Goal: Task Accomplishment & Management: Use online tool/utility

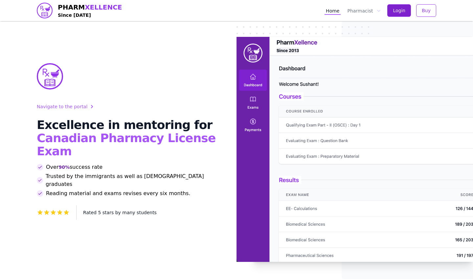
click at [405, 10] on span "Login" at bounding box center [399, 10] width 12 height 7
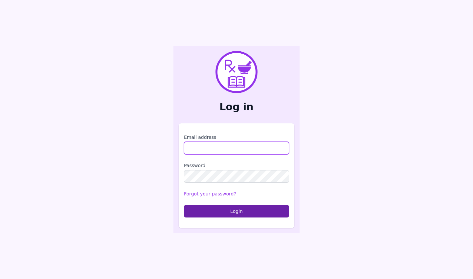
click at [208, 149] on input "Email address" at bounding box center [236, 148] width 105 height 12
type input "**********"
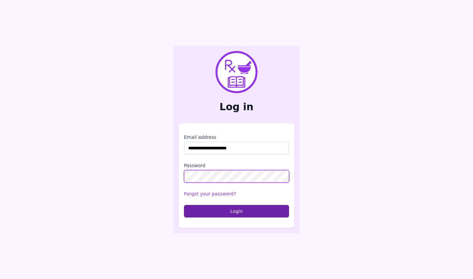
click at [237, 211] on button "Login" at bounding box center [236, 211] width 105 height 12
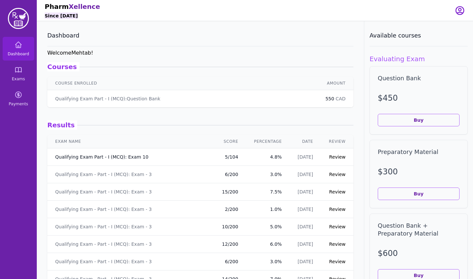
click at [129, 156] on link "Qualifying Exam Part - I (MCQ): Exam 10" at bounding box center [101, 156] width 93 height 7
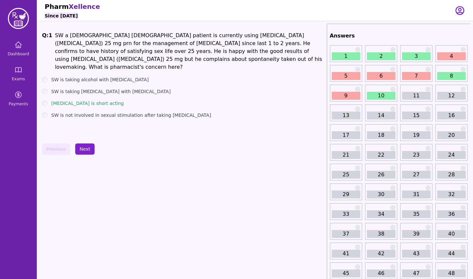
click at [85, 151] on button "Next" at bounding box center [84, 148] width 19 height 11
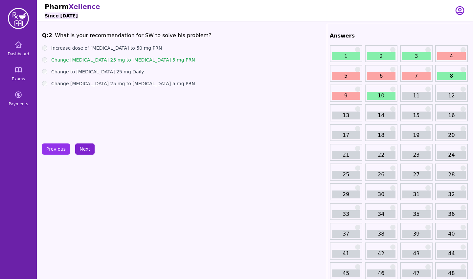
click at [85, 151] on button "Next" at bounding box center [84, 148] width 19 height 11
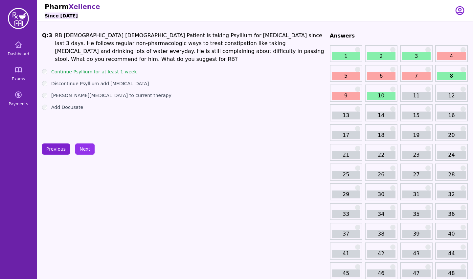
click at [60, 148] on button "Previous" at bounding box center [56, 148] width 28 height 11
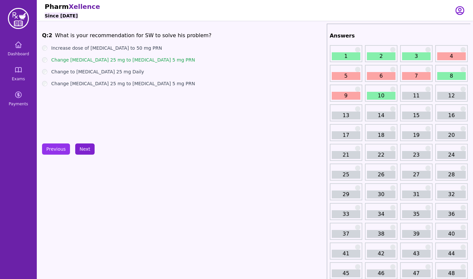
click at [81, 151] on button "Next" at bounding box center [84, 148] width 19 height 11
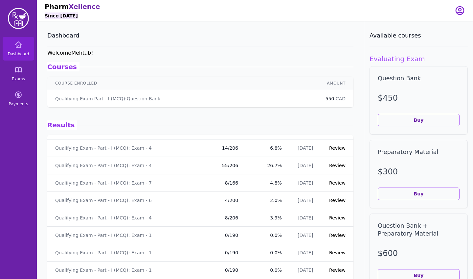
scroll to position [342, 0]
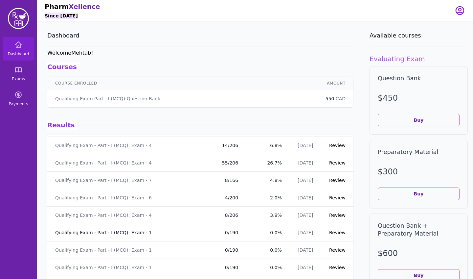
click at [134, 233] on link "Qualifying Exam - Part - I (MCQ): Exam - 1" at bounding box center [103, 232] width 97 height 7
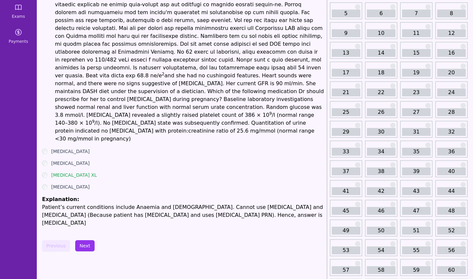
scroll to position [69, 0]
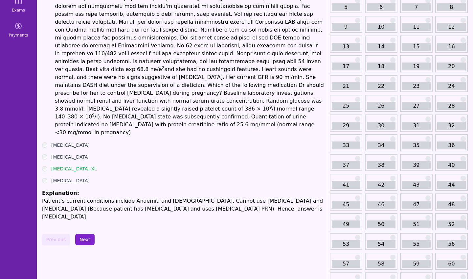
click at [79, 234] on button "Next" at bounding box center [84, 239] width 19 height 11
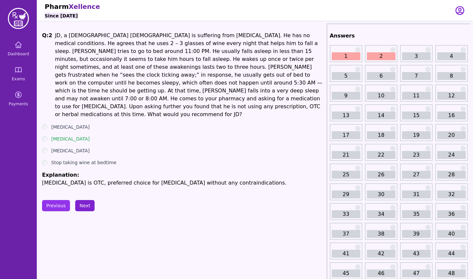
click at [87, 200] on button "Next" at bounding box center [84, 205] width 19 height 11
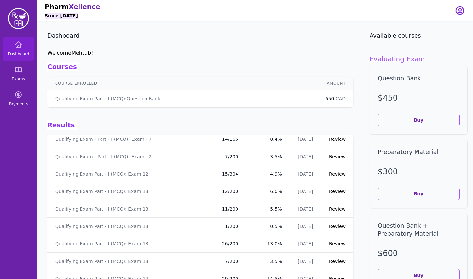
scroll to position [525, 0]
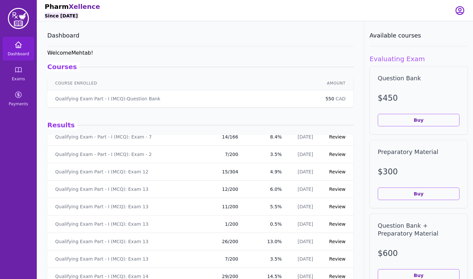
click at [24, 52] on span "Dashboard" at bounding box center [18, 53] width 21 height 5
click at [19, 76] on link "Exams" at bounding box center [19, 74] width 32 height 24
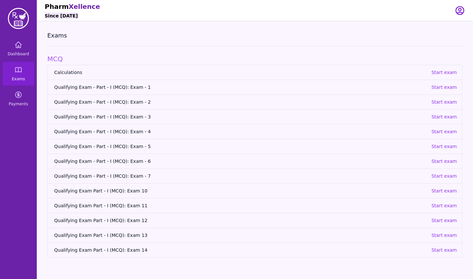
click at [109, 90] on link "Qualifying Exam - Part - I (MCQ): Exam - 1 Start exam" at bounding box center [255, 87] width 415 height 15
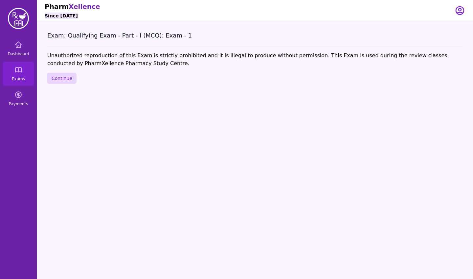
click at [61, 80] on button "Continue" at bounding box center [61, 78] width 29 height 11
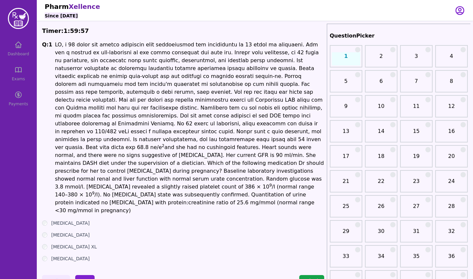
click at [84, 275] on button "Next" at bounding box center [84, 280] width 19 height 11
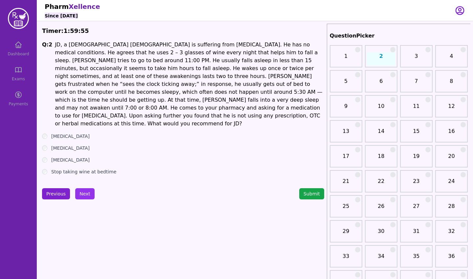
click at [56, 188] on button "Previous" at bounding box center [56, 193] width 28 height 11
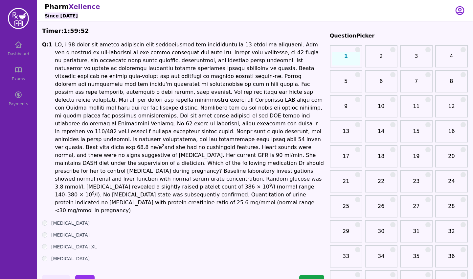
click at [66, 243] on label "[MEDICAL_DATA] XL" at bounding box center [74, 246] width 46 height 7
click at [88, 275] on button "Next" at bounding box center [84, 280] width 19 height 11
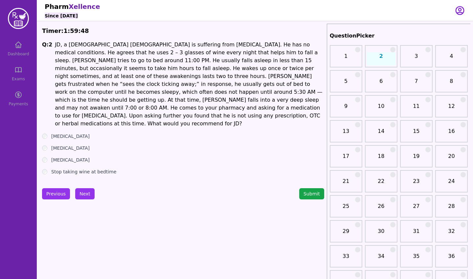
click at [67, 135] on ul "[MEDICAL_DATA] [MEDICAL_DATA] [MEDICAL_DATA] Stop taking wine at bedtime" at bounding box center [183, 154] width 282 height 42
click at [64, 145] on label "[MEDICAL_DATA]" at bounding box center [70, 148] width 38 height 7
click at [87, 188] on button "Next" at bounding box center [84, 193] width 19 height 11
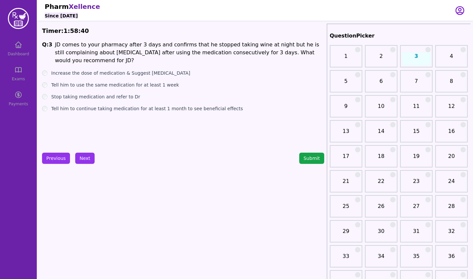
click at [90, 97] on label "Stop taking medication and refer to Dr" at bounding box center [95, 96] width 89 height 7
click at [86, 160] on button "Next" at bounding box center [84, 157] width 19 height 11
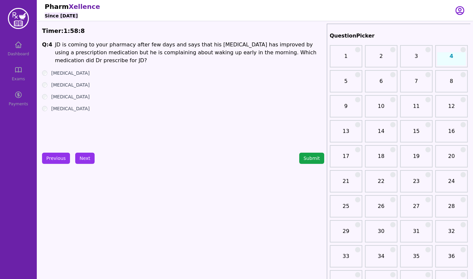
click at [69, 106] on label "[MEDICAL_DATA]" at bounding box center [70, 108] width 38 height 7
click at [85, 158] on button "Next" at bounding box center [84, 157] width 19 height 11
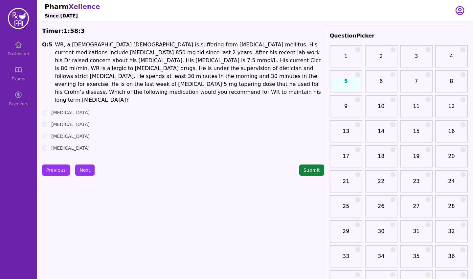
click at [309, 164] on button "Submit" at bounding box center [311, 169] width 25 height 11
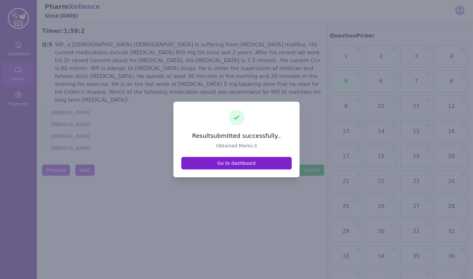
click at [251, 163] on link "Go to dashboard" at bounding box center [236, 163] width 110 height 12
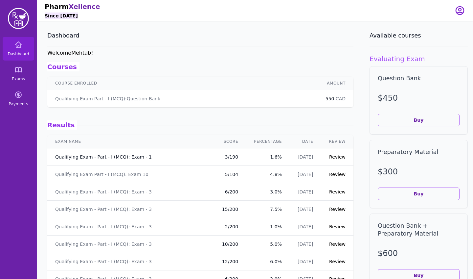
click at [123, 157] on link "Qualifying Exam - Part - I (MCQ): Exam - 1" at bounding box center [103, 156] width 97 height 7
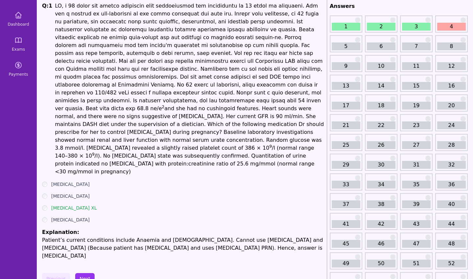
scroll to position [30, 0]
click at [89, 272] on button "Next" at bounding box center [84, 277] width 19 height 11
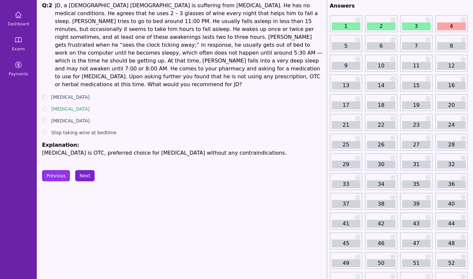
click at [86, 170] on button "Next" at bounding box center [84, 175] width 19 height 11
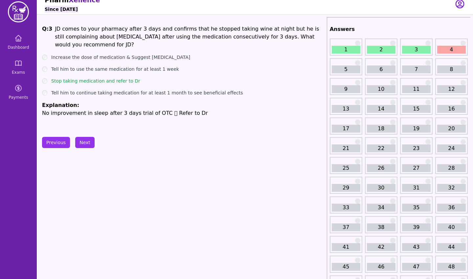
scroll to position [6, 0]
click at [85, 142] on button "Next" at bounding box center [84, 142] width 19 height 11
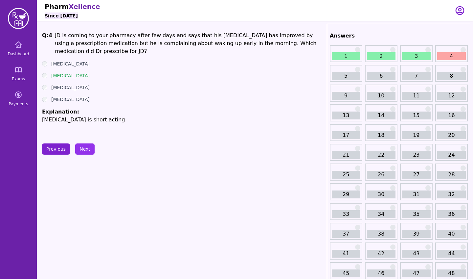
click at [61, 152] on button "Previous" at bounding box center [56, 148] width 28 height 11
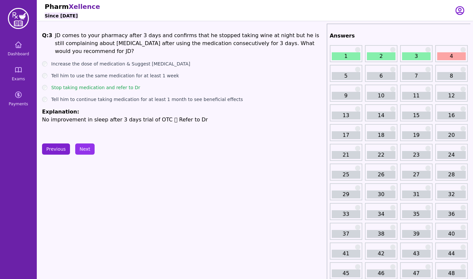
click at [61, 152] on button "Previous" at bounding box center [56, 148] width 28 height 11
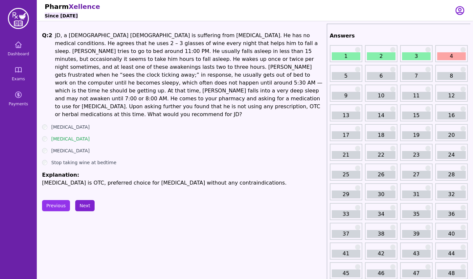
click at [81, 200] on button "Next" at bounding box center [84, 205] width 19 height 11
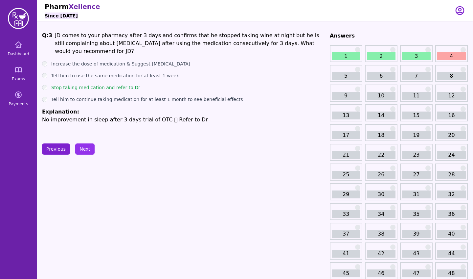
click at [58, 148] on button "Previous" at bounding box center [56, 148] width 28 height 11
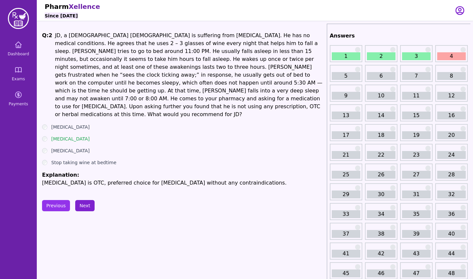
click at [81, 200] on button "Next" at bounding box center [84, 205] width 19 height 11
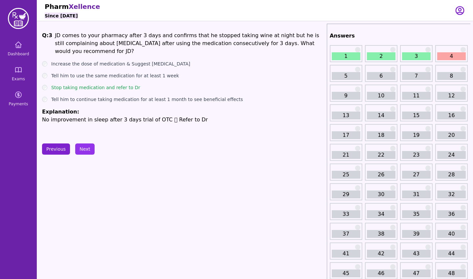
click at [61, 147] on button "Previous" at bounding box center [56, 148] width 28 height 11
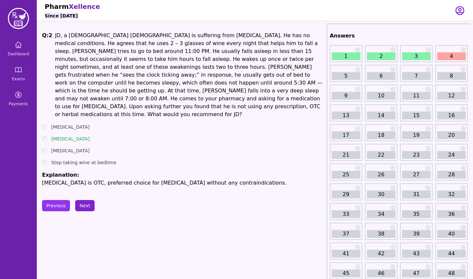
click at [80, 200] on button "Next" at bounding box center [84, 205] width 19 height 11
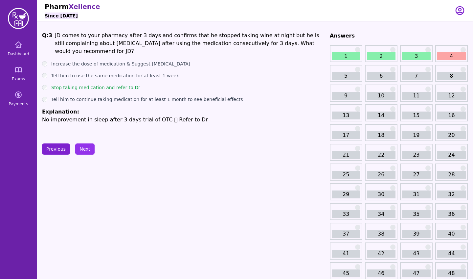
click at [52, 149] on button "Previous" at bounding box center [56, 148] width 28 height 11
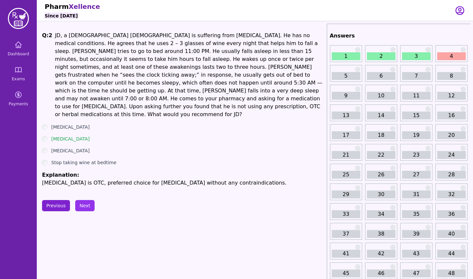
click at [55, 200] on button "Previous" at bounding box center [56, 205] width 28 height 11
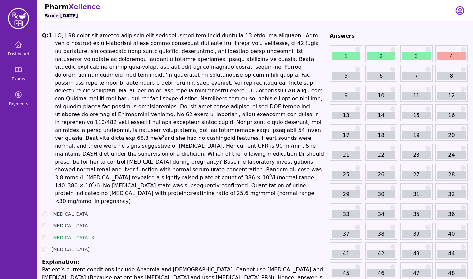
click at [55, 186] on div "Q: 1 2 and she had no cushingoid features. Heart sounds were normal, and there …" at bounding box center [183, 161] width 282 height 258
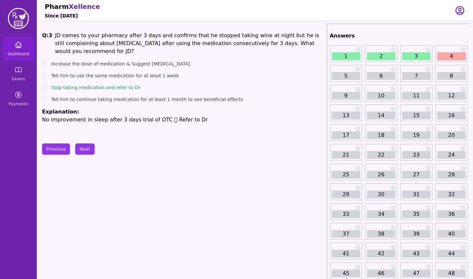
click at [15, 46] on icon at bounding box center [18, 45] width 8 height 8
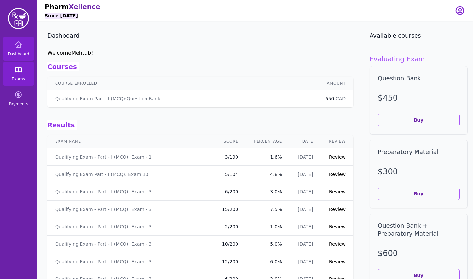
click at [23, 79] on span "Exams" at bounding box center [18, 78] width 13 height 5
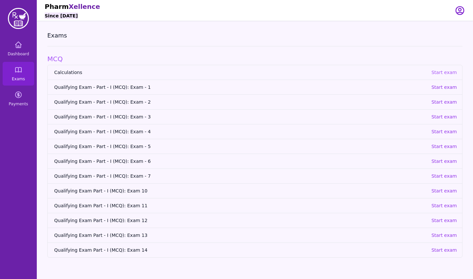
click at [438, 73] on p "Start exam" at bounding box center [444, 72] width 26 height 7
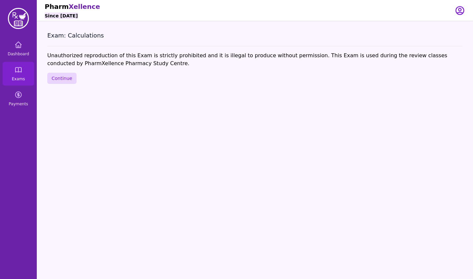
click at [65, 81] on button "Continue" at bounding box center [61, 78] width 29 height 11
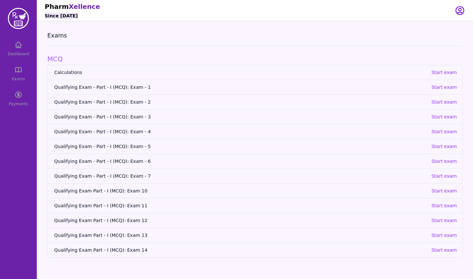
click at [18, 73] on div "Dashboard Exams Payments" at bounding box center [18, 74] width 37 height 74
click at [118, 86] on span "Qualifying Exam - Part - I (MCQ): Exam - 1" at bounding box center [240, 87] width 372 height 7
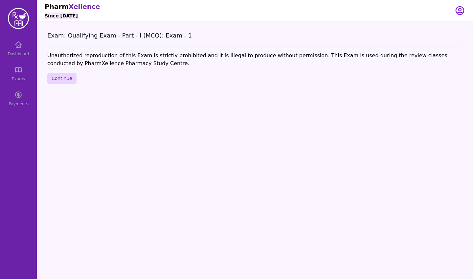
click at [66, 78] on button "Continue" at bounding box center [61, 78] width 29 height 11
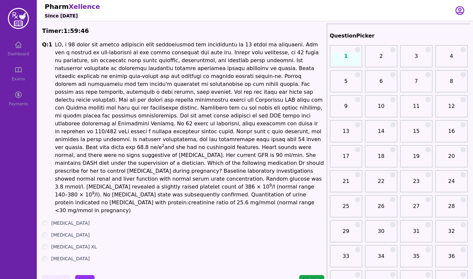
click at [73, 243] on label "[MEDICAL_DATA] XL" at bounding box center [74, 246] width 46 height 7
drag, startPoint x: 129, startPoint y: 60, endPoint x: 160, endPoint y: 60, distance: 30.9
click at [160, 60] on p "2 and she had no cushingoid features. Heart sounds were normal, and there were …" at bounding box center [189, 128] width 269 height 174
drag, startPoint x: 168, startPoint y: 60, endPoint x: 228, endPoint y: 58, distance: 60.8
click at [228, 58] on p "2 and she had no cushingoid features. Heart sounds were normal, and there were …" at bounding box center [189, 128] width 269 height 174
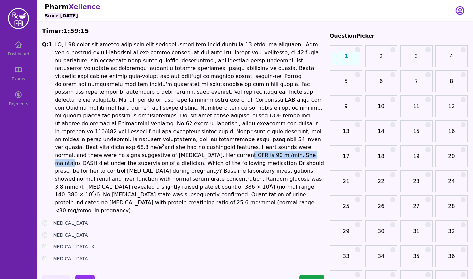
drag, startPoint x: 71, startPoint y: 146, endPoint x: 147, endPoint y: 148, distance: 76.3
click at [147, 148] on p "2 and she had no cushingoid features. Heart sounds were normal, and there were …" at bounding box center [189, 128] width 269 height 174
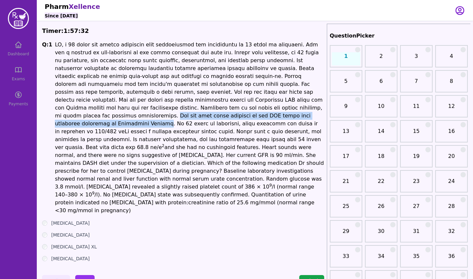
drag, startPoint x: 149, startPoint y: 109, endPoint x: 108, endPoint y: 118, distance: 42.4
click at [108, 118] on p "2 and she had no cushingoid features. Heart sounds were normal, and there were …" at bounding box center [189, 128] width 269 height 174
click at [86, 275] on button "Next" at bounding box center [84, 280] width 19 height 11
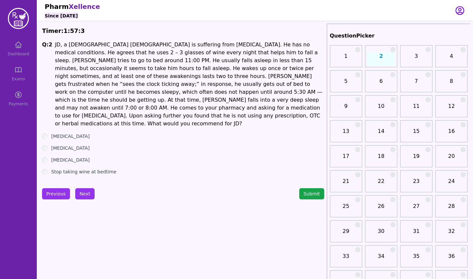
click at [64, 145] on label "[MEDICAL_DATA]" at bounding box center [70, 148] width 38 height 7
click at [83, 188] on button "Next" at bounding box center [84, 193] width 19 height 11
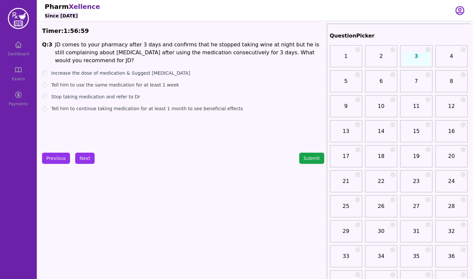
click at [80, 96] on label "Stop taking medication and refer to Dr" at bounding box center [95, 96] width 89 height 7
click at [80, 162] on button "Next" at bounding box center [84, 157] width 19 height 11
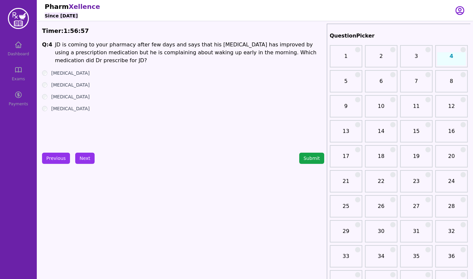
click at [60, 85] on label "[MEDICAL_DATA]" at bounding box center [70, 84] width 38 height 7
click at [84, 157] on button "Next" at bounding box center [84, 157] width 19 height 11
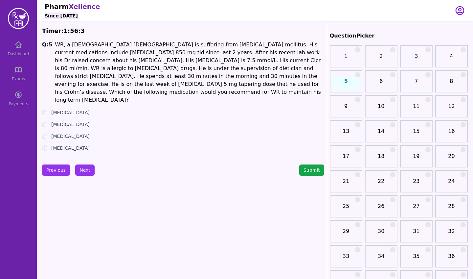
click at [66, 109] on label "[MEDICAL_DATA]" at bounding box center [70, 112] width 38 height 7
click at [82, 164] on button "Next" at bounding box center [84, 169] width 19 height 11
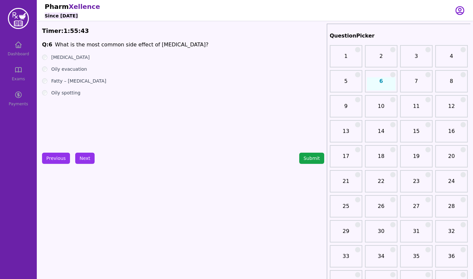
click at [68, 82] on label "Fatty – [MEDICAL_DATA]" at bounding box center [78, 81] width 55 height 7
click at [89, 158] on button "Next" at bounding box center [84, 157] width 19 height 11
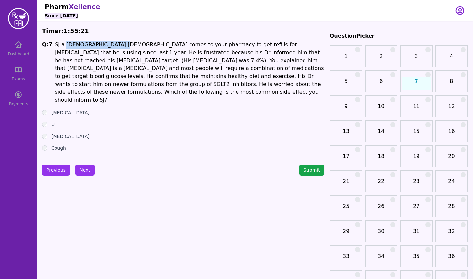
drag, startPoint x: 66, startPoint y: 45, endPoint x: 115, endPoint y: 46, distance: 48.6
click at [115, 46] on p "SJ a [DEMOGRAPHIC_DATA] [DEMOGRAPHIC_DATA] comes to your pharmacy to get refill…" at bounding box center [189, 72] width 269 height 63
click at [48, 121] on div "UTI" at bounding box center [183, 124] width 282 height 7
click at [46, 121] on div "UTI" at bounding box center [183, 124] width 282 height 7
click at [84, 164] on button "Next" at bounding box center [84, 169] width 19 height 11
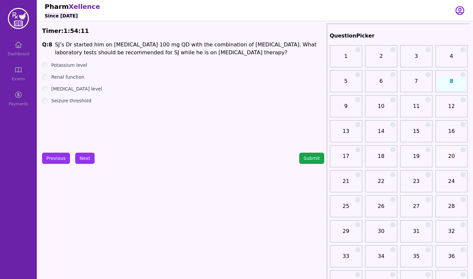
click at [77, 78] on label "Renal function" at bounding box center [67, 77] width 33 height 7
click at [85, 159] on button "Next" at bounding box center [84, 157] width 19 height 11
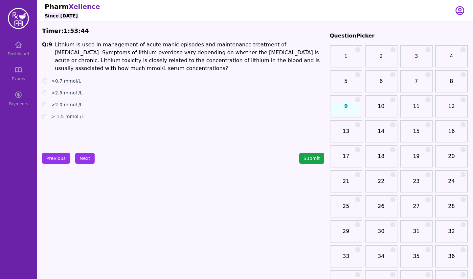
click at [60, 105] on label ">2.0 mmol /L" at bounding box center [66, 104] width 31 height 7
click at [80, 156] on button "Next" at bounding box center [84, 157] width 19 height 11
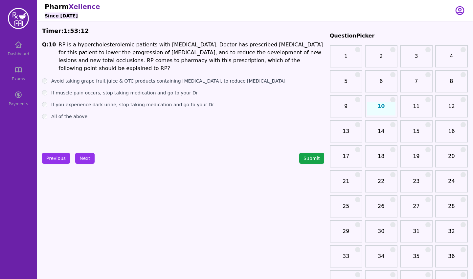
click at [70, 116] on label "All of the above" at bounding box center [69, 116] width 36 height 7
click at [83, 160] on button "Next" at bounding box center [84, 157] width 19 height 11
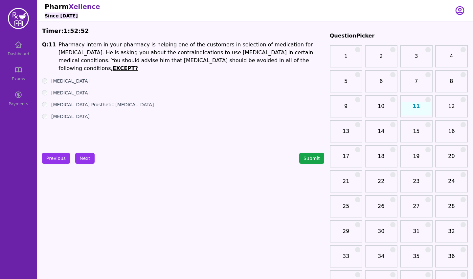
click at [56, 89] on label "[MEDICAL_DATA]" at bounding box center [70, 92] width 38 height 7
click at [311, 161] on button "Submit" at bounding box center [311, 157] width 25 height 11
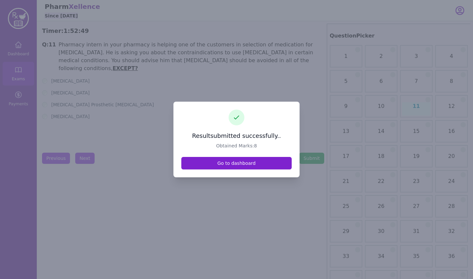
click at [249, 164] on link "Go to dashboard" at bounding box center [236, 163] width 110 height 12
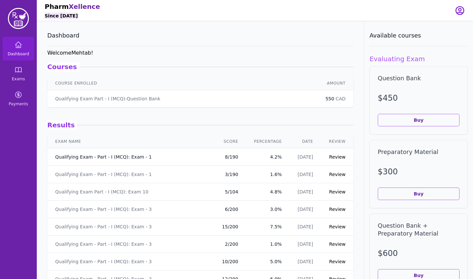
click at [132, 159] on link "Qualifying Exam - Part - I (MCQ): Exam - 1" at bounding box center [103, 156] width 97 height 7
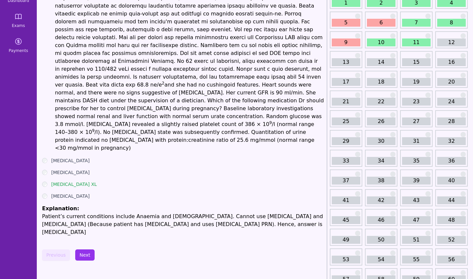
scroll to position [61, 0]
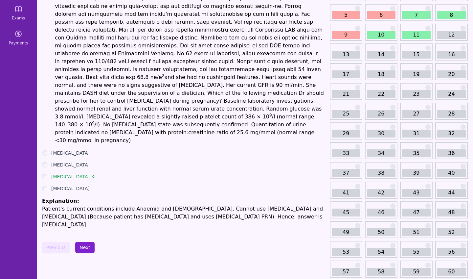
click at [83, 242] on button "Next" at bounding box center [84, 247] width 19 height 11
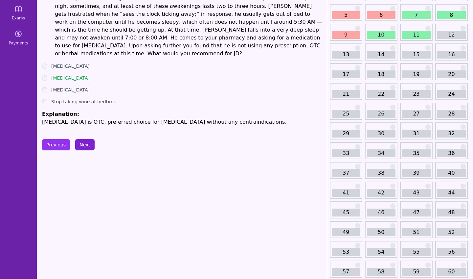
click at [86, 139] on button "Next" at bounding box center [84, 144] width 19 height 11
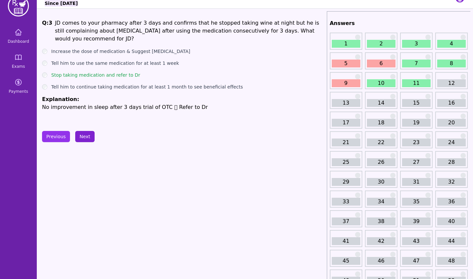
scroll to position [8, 0]
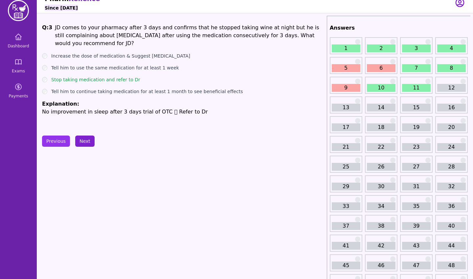
click at [85, 139] on button "Next" at bounding box center [84, 140] width 19 height 11
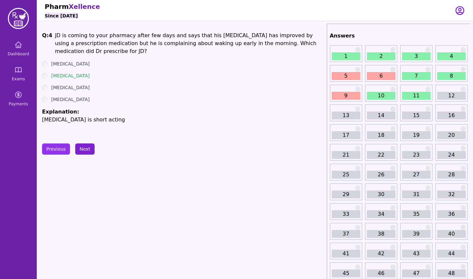
click at [83, 149] on button "Next" at bounding box center [84, 148] width 19 height 11
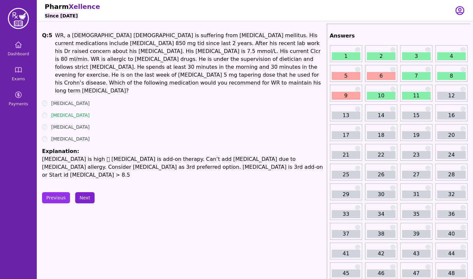
click at [93, 192] on button "Next" at bounding box center [84, 197] width 19 height 11
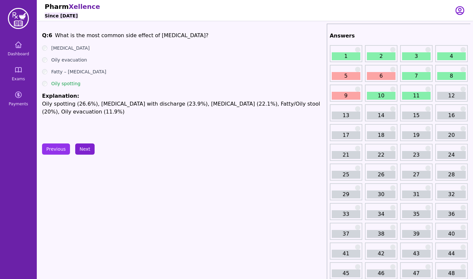
click at [85, 149] on button "Next" at bounding box center [84, 148] width 19 height 11
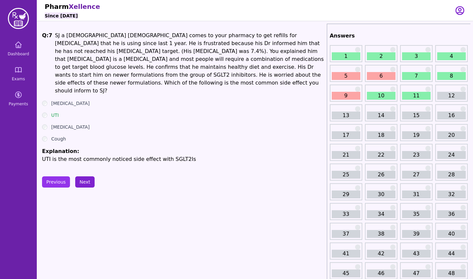
click at [84, 176] on button "Next" at bounding box center [84, 181] width 19 height 11
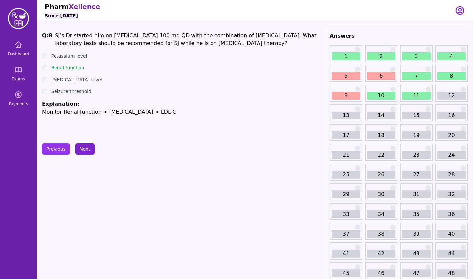
click at [83, 145] on button "Next" at bounding box center [84, 148] width 19 height 11
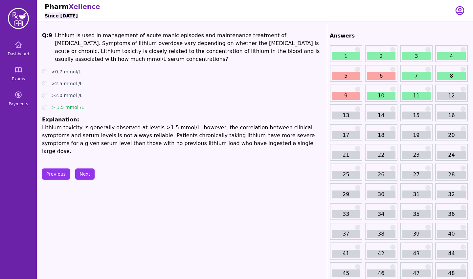
click at [84, 169] on button "Next" at bounding box center [84, 173] width 19 height 11
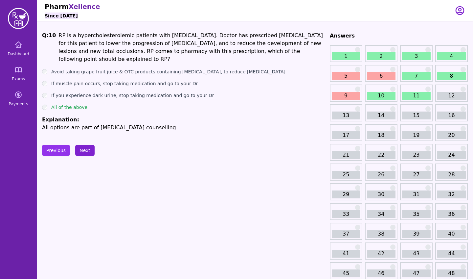
click at [86, 147] on button "Next" at bounding box center [84, 150] width 19 height 11
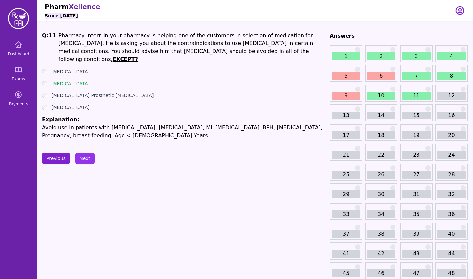
click at [56, 152] on button "Previous" at bounding box center [56, 157] width 28 height 11
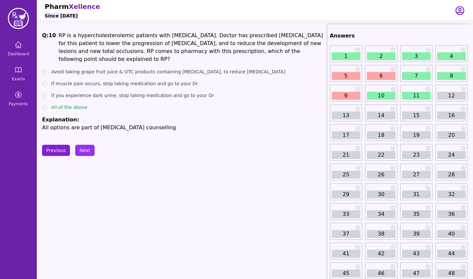
click at [56, 151] on button "Previous" at bounding box center [56, 150] width 28 height 11
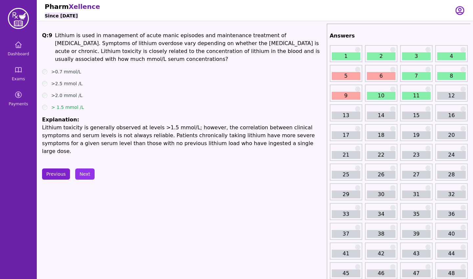
click at [55, 168] on button "Previous" at bounding box center [56, 173] width 28 height 11
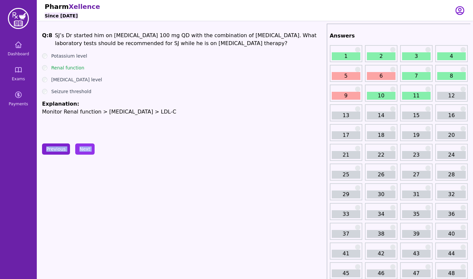
click at [60, 148] on button "Previous" at bounding box center [56, 148] width 28 height 11
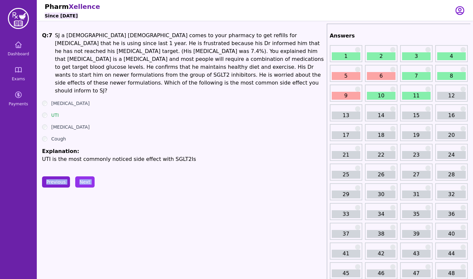
click at [58, 176] on button "Previous" at bounding box center [56, 181] width 28 height 11
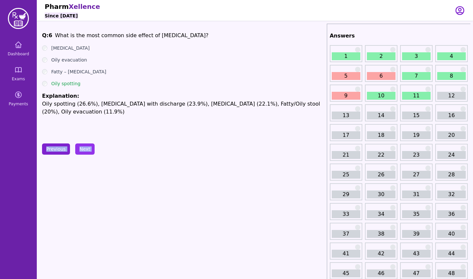
click at [61, 149] on button "Previous" at bounding box center [56, 148] width 28 height 11
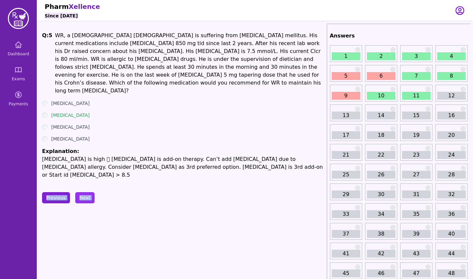
click at [57, 192] on button "Previous" at bounding box center [56, 197] width 28 height 11
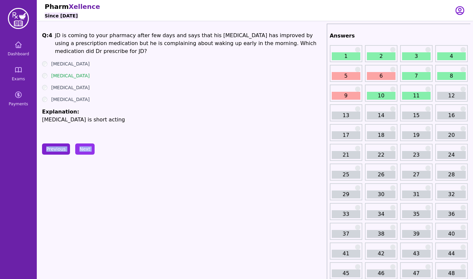
click at [64, 150] on button "Previous" at bounding box center [56, 148] width 28 height 11
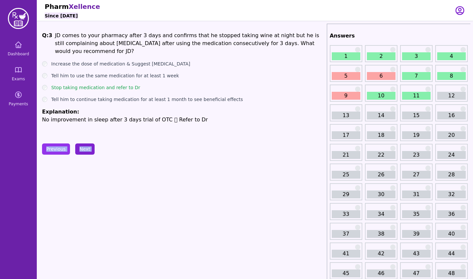
click at [87, 152] on button "Next" at bounding box center [84, 148] width 19 height 11
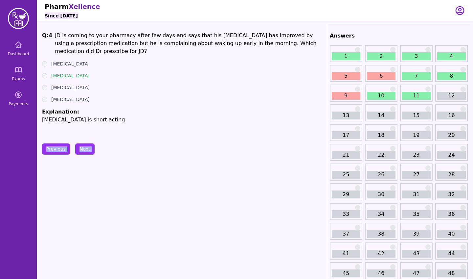
click at [171, 111] on li "Explanation: [MEDICAL_DATA] is short acting" at bounding box center [183, 116] width 282 height 16
click at [81, 153] on button "Next" at bounding box center [84, 148] width 19 height 11
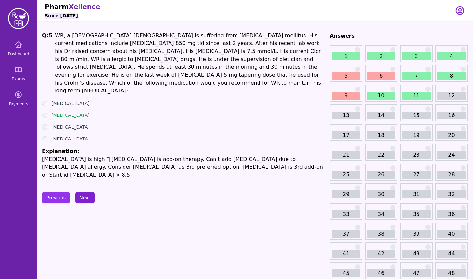
click at [84, 192] on button "Next" at bounding box center [84, 197] width 19 height 11
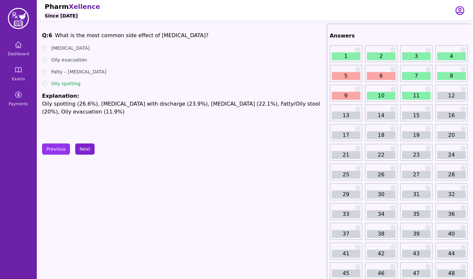
click at [87, 148] on button "Next" at bounding box center [84, 148] width 19 height 11
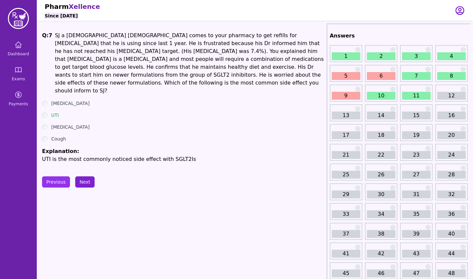
click at [82, 176] on button "Next" at bounding box center [84, 181] width 19 height 11
